Goal: Information Seeking & Learning: Learn about a topic

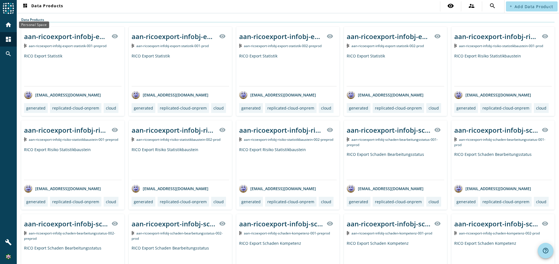
click at [9, 24] on mat-icon "home" at bounding box center [8, 24] width 7 height 7
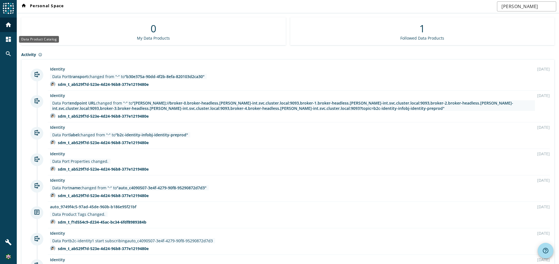
click at [2, 43] on div "dashboard" at bounding box center [8, 39] width 15 height 15
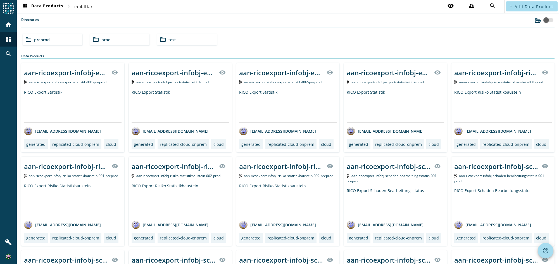
click at [112, 41] on div "folder_open prod" at bounding box center [119, 39] width 59 height 11
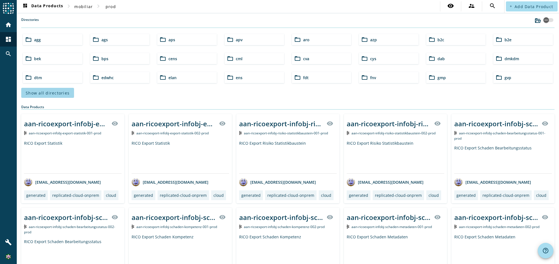
click at [59, 93] on span "Show all directories" at bounding box center [48, 92] width 44 height 5
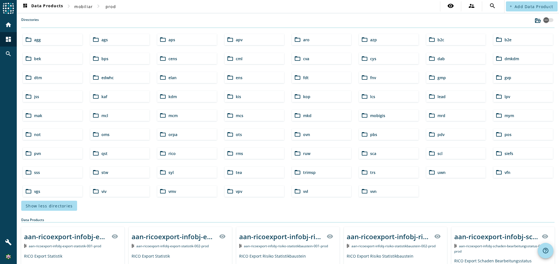
click at [441, 39] on div "folder_open b2c" at bounding box center [455, 39] width 59 height 11
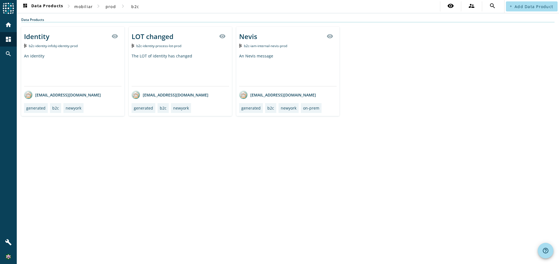
click at [288, 45] on div "b2c-iam-internal-nevis-prod" at bounding box center [287, 46] width 97 height 6
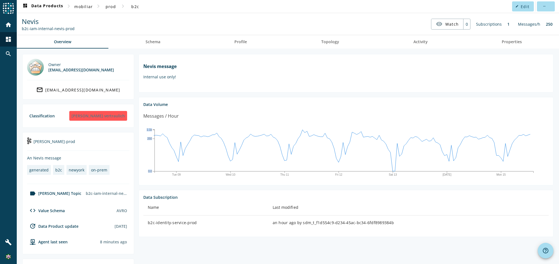
drag, startPoint x: 507, startPoint y: 140, endPoint x: 552, endPoint y: 139, distance: 45.8
click at [552, 139] on div "Owner mbx_300630@mobi.ch mail_outline mbx_300630@mobi.ch Classification streng …" at bounding box center [288, 218] width 542 height 339
click at [520, 121] on div "Messages / Hour" at bounding box center [345, 118] width 405 height 11
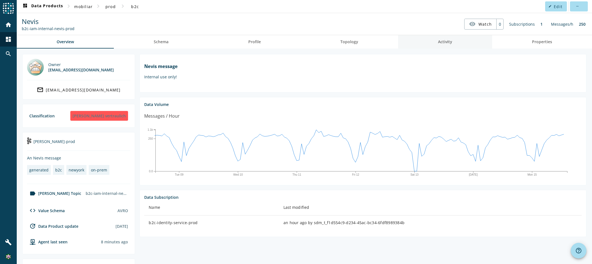
click at [430, 41] on link "Activity" at bounding box center [445, 41] width 94 height 13
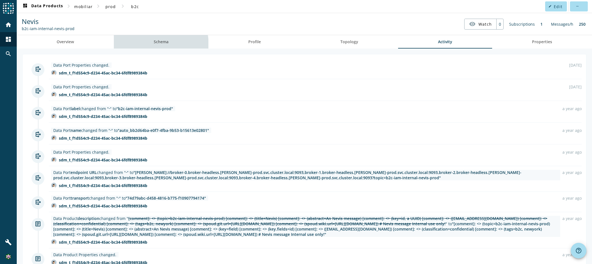
click at [158, 46] on span "Schema" at bounding box center [161, 41] width 15 height 13
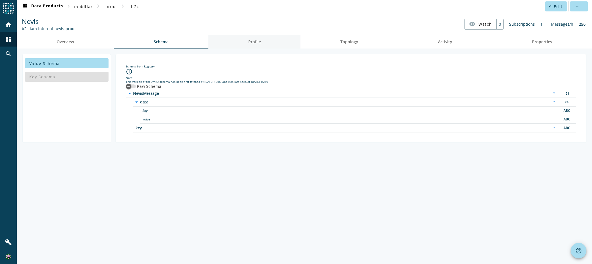
click at [267, 40] on link "Profile" at bounding box center [255, 41] width 92 height 13
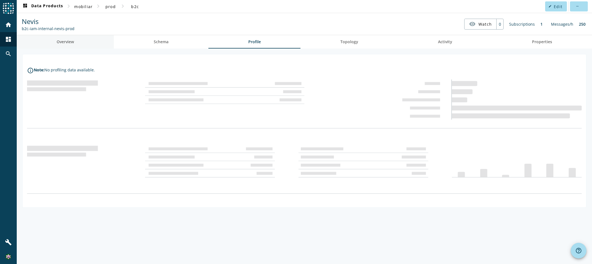
click at [68, 41] on span "Overview" at bounding box center [65, 42] width 17 height 4
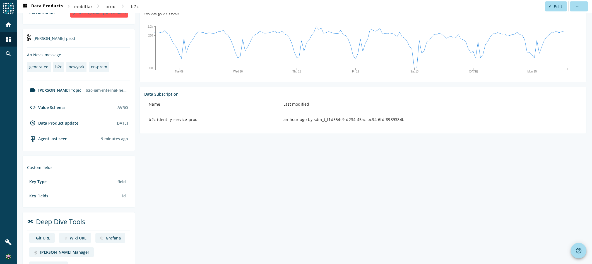
scroll to position [109, 0]
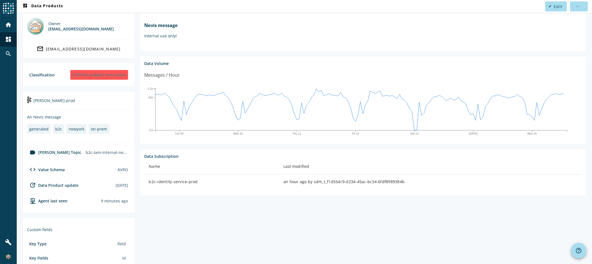
scroll to position [56, 0]
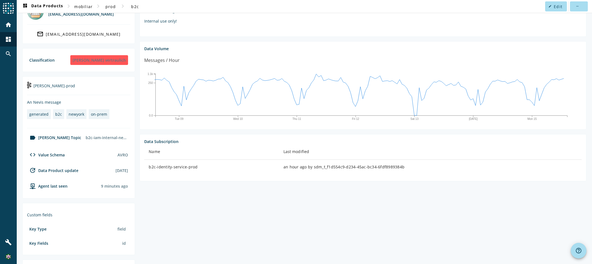
drag, startPoint x: 410, startPoint y: 13, endPoint x: 410, endPoint y: 15, distance: 2.8
click at [410, 13] on nav "dashboard Data Products chevron_right mobiliar chevron_right prod chevron_right…" at bounding box center [305, 6] width 576 height 13
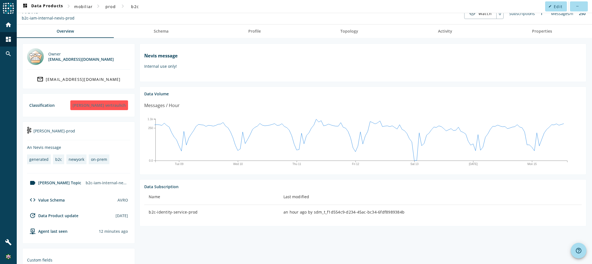
scroll to position [0, 0]
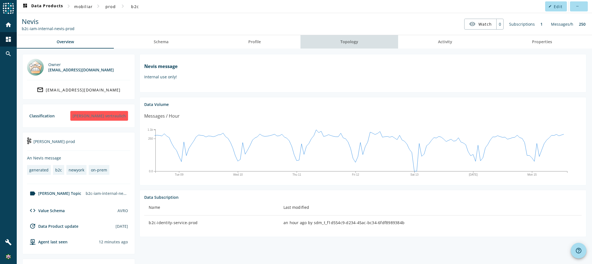
click at [353, 39] on span "Topology" at bounding box center [350, 41] width 18 height 13
